Goal: Check status

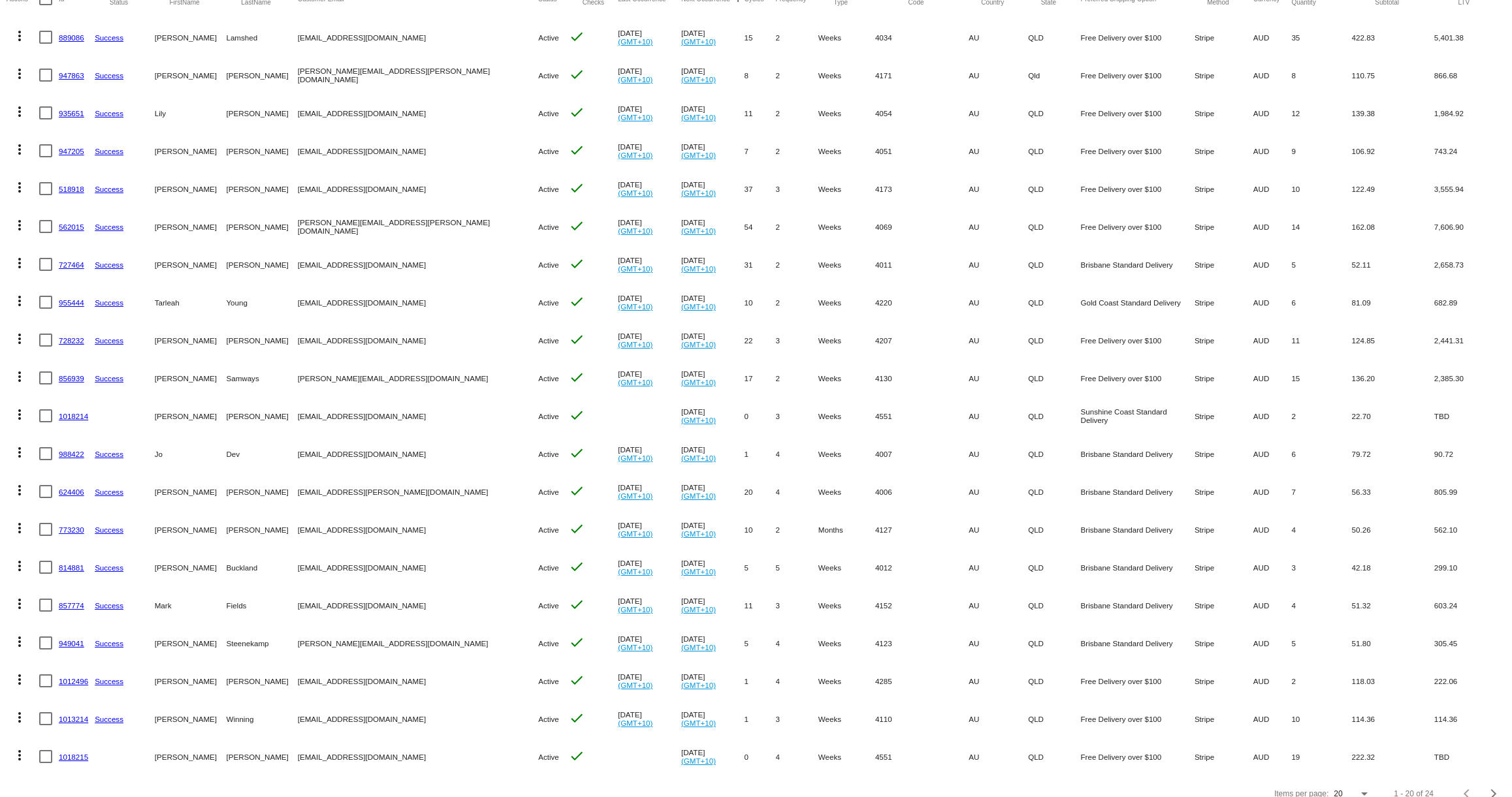
scroll to position [160, 0]
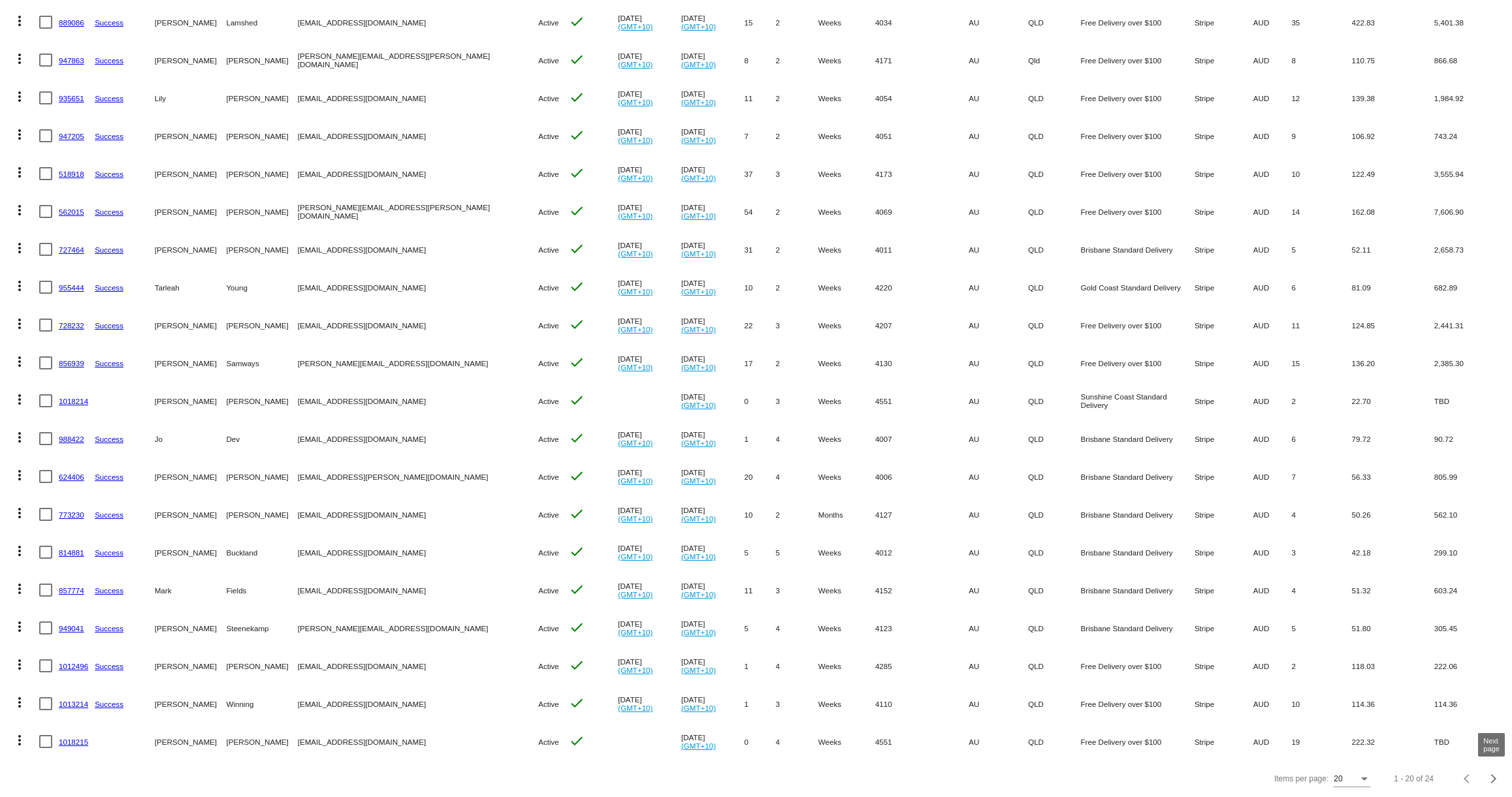
click at [1487, 778] on div "Next page" at bounding box center [1492, 778] width 9 height 9
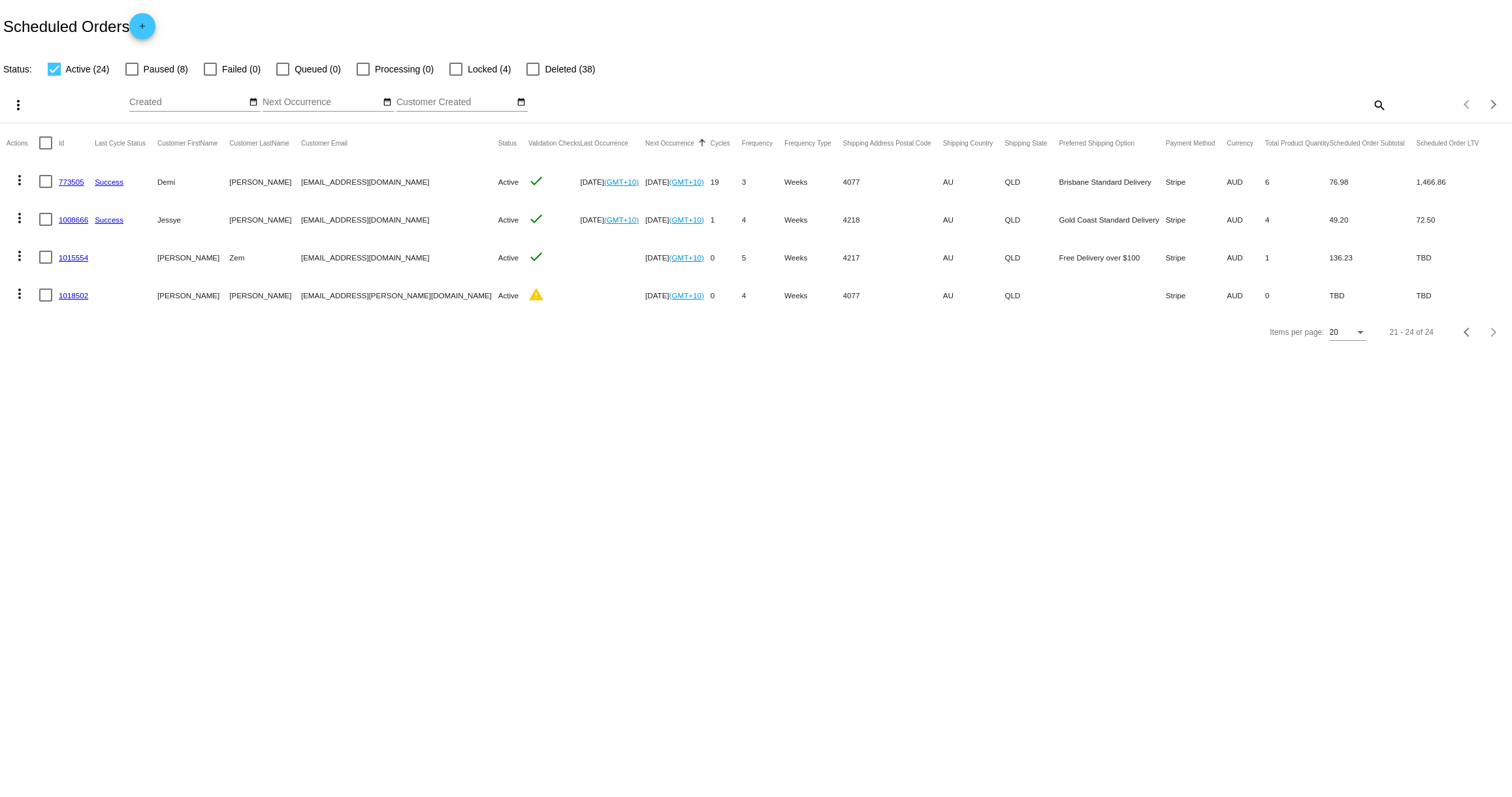
scroll to position [0, 0]
click at [1464, 325] on button "Previous page" at bounding box center [1467, 332] width 26 height 26
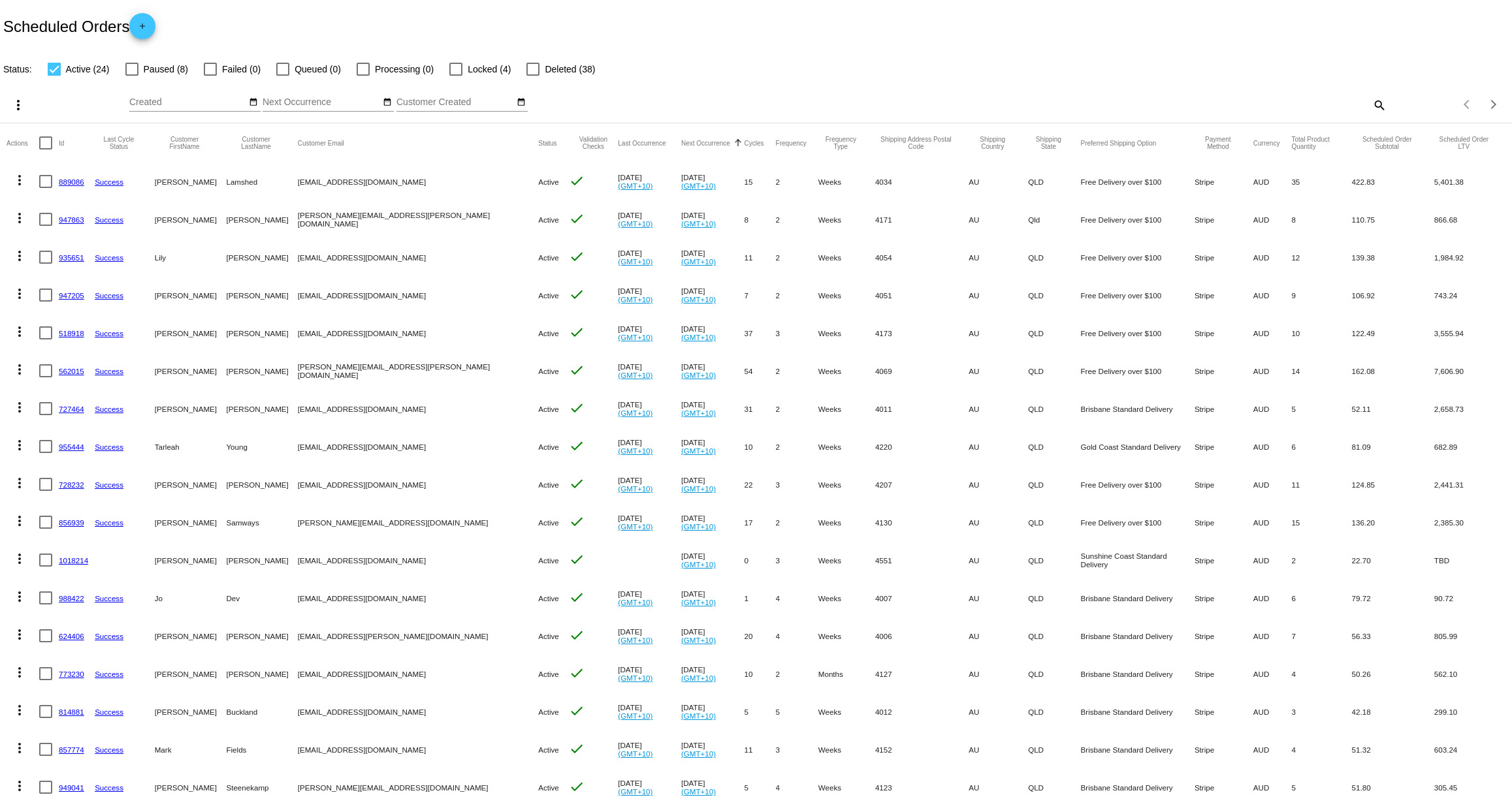
click at [695, 70] on div "Status: Active (24) Paused (8) Failed (0) Queued (0) Processing (0) Locked (4) …" at bounding box center [756, 65] width 1512 height 25
